Goal: Find specific page/section: Find specific page/section

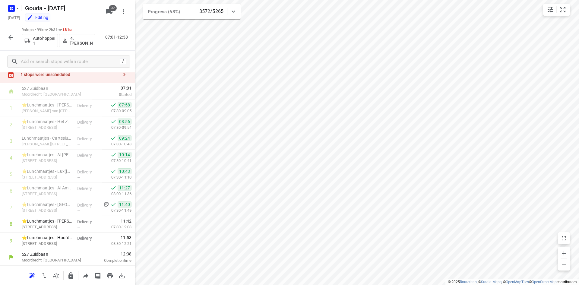
scroll to position [20, 0]
click at [51, 136] on p "Lunchmaatjes - Cartesius(Nick van Ginderen)" at bounding box center [47, 138] width 51 height 6
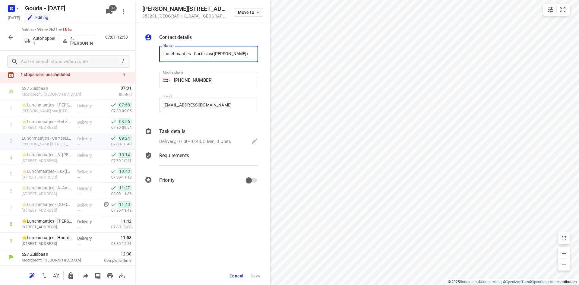
click at [233, 277] on span "Cancel" at bounding box center [237, 276] width 14 height 5
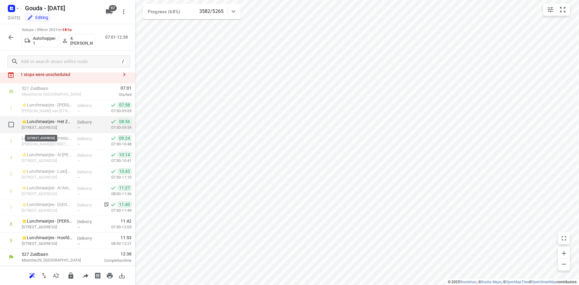
click at [70, 125] on p "Pauwoogvlinder 18, Utrecht" at bounding box center [47, 128] width 51 height 6
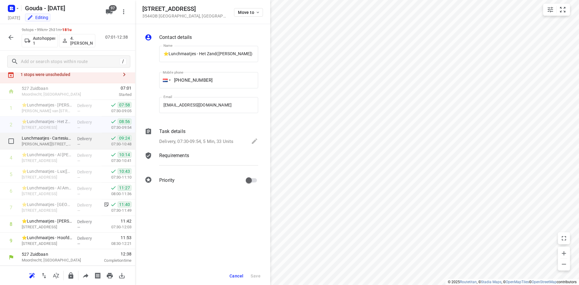
scroll to position [0, 1]
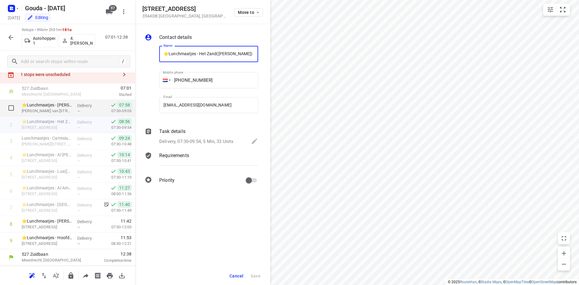
click at [77, 111] on span "—" at bounding box center [78, 111] width 3 height 5
click at [229, 277] on button "Cancel" at bounding box center [236, 276] width 19 height 11
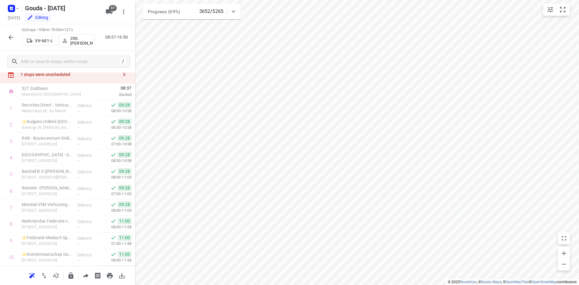
click at [8, 40] on icon "button" at bounding box center [10, 37] width 7 height 7
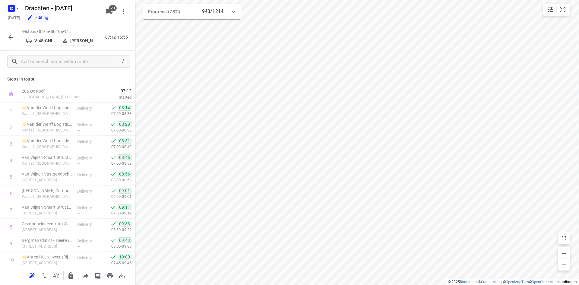
scroll to position [361, 0]
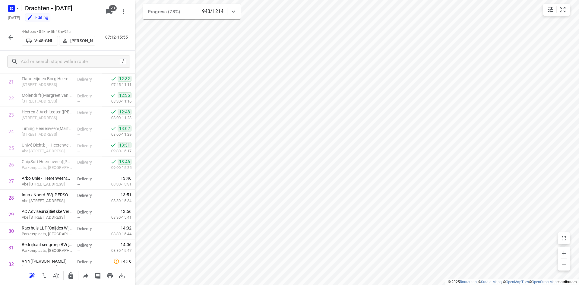
click at [9, 35] on icon "button" at bounding box center [10, 37] width 7 height 7
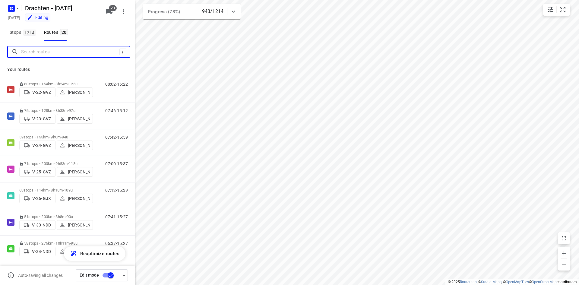
click at [45, 50] on input "Search routes" at bounding box center [70, 51] width 98 height 9
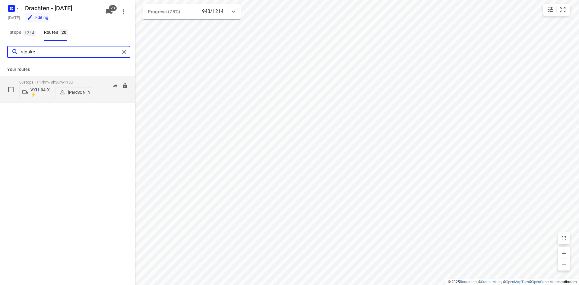
type input "sjouke"
click at [75, 79] on div "68 stops • 117km • 8h30m • 118u VXH-04-X ⚡ Sjouke Veenstra" at bounding box center [56, 89] width 74 height 25
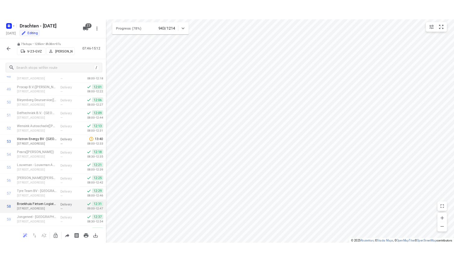
scroll to position [1059, 0]
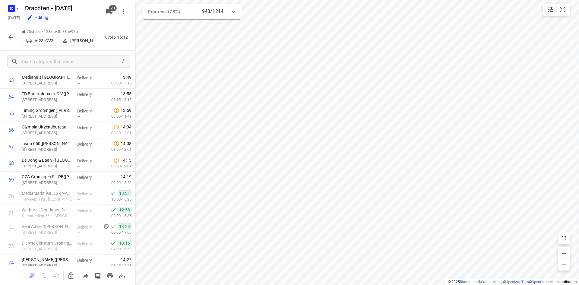
click at [13, 37] on icon "button" at bounding box center [10, 37] width 5 height 5
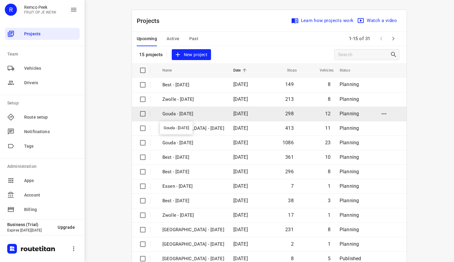
click at [196, 113] on p "Gouda - [DATE]" at bounding box center [193, 113] width 62 height 7
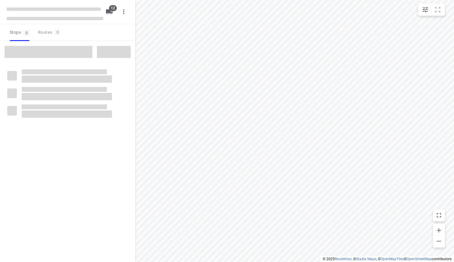
checkbox input "true"
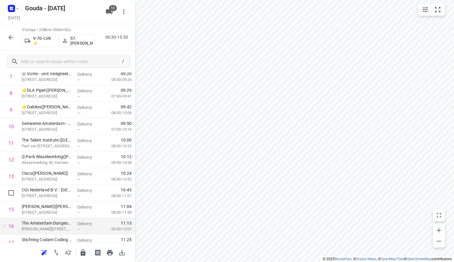
scroll to position [241, 0]
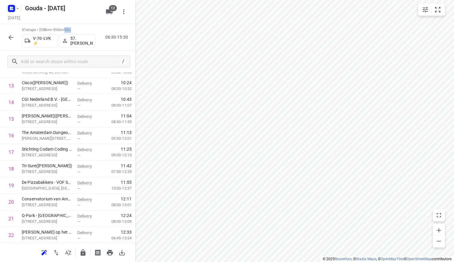
drag, startPoint x: 70, startPoint y: 30, endPoint x: 81, endPoint y: 30, distance: 11.2
click at [81, 30] on p "31 stops • 208km • 9h0m • 52u" at bounding box center [59, 30] width 74 height 6
click at [11, 40] on icon "button" at bounding box center [10, 37] width 7 height 7
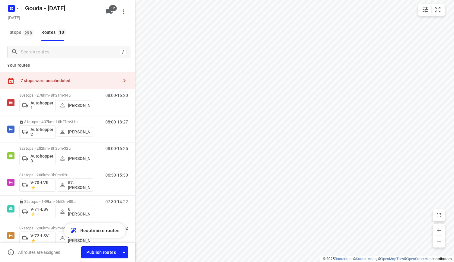
scroll to position [0, 0]
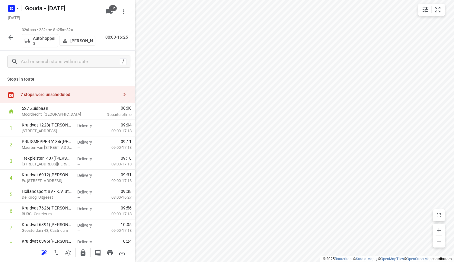
click at [13, 38] on icon "button" at bounding box center [10, 37] width 7 height 7
